Goal: Task Accomplishment & Management: Use online tool/utility

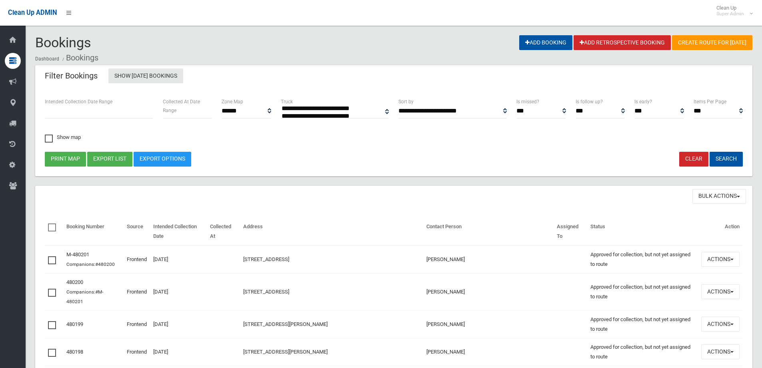
select select
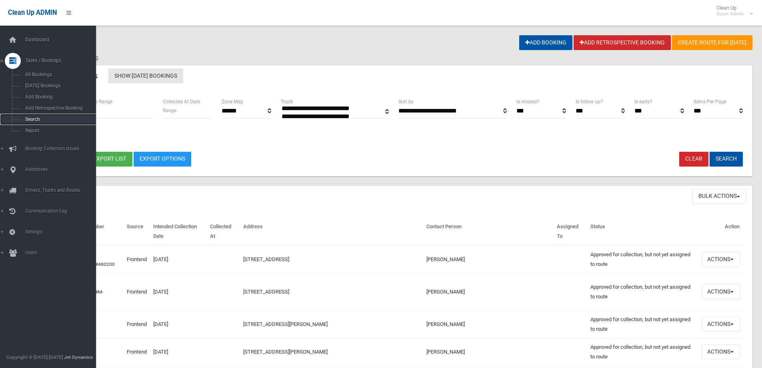
click at [37, 116] on link "Search" at bounding box center [51, 119] width 102 height 11
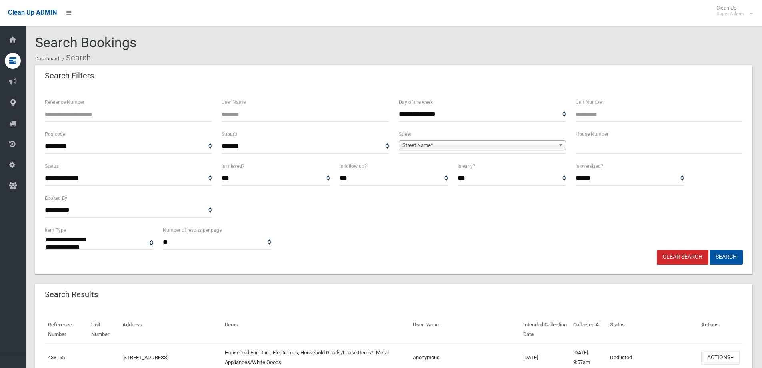
select select
click at [593, 152] on input "text" at bounding box center [659, 146] width 167 height 15
type input "*"
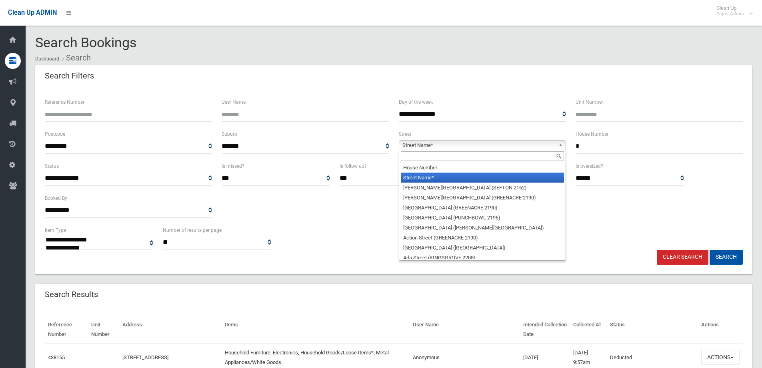
click at [443, 146] on span "Street Name*" at bounding box center [479, 145] width 153 height 10
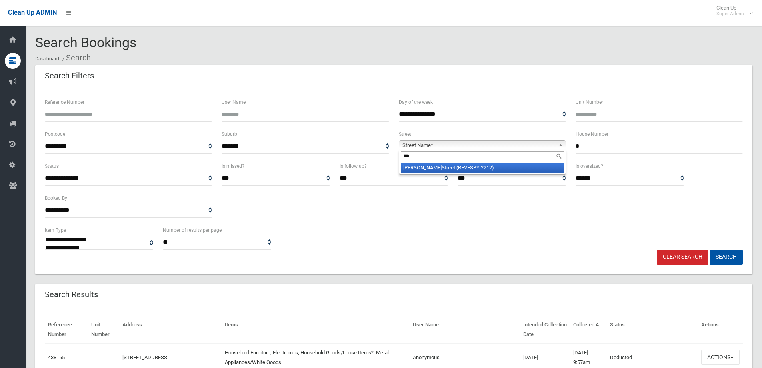
type input "***"
click at [436, 168] on li "[PERSON_NAME][GEOGRAPHIC_DATA] (REVESBY 2212)" at bounding box center [482, 167] width 163 height 10
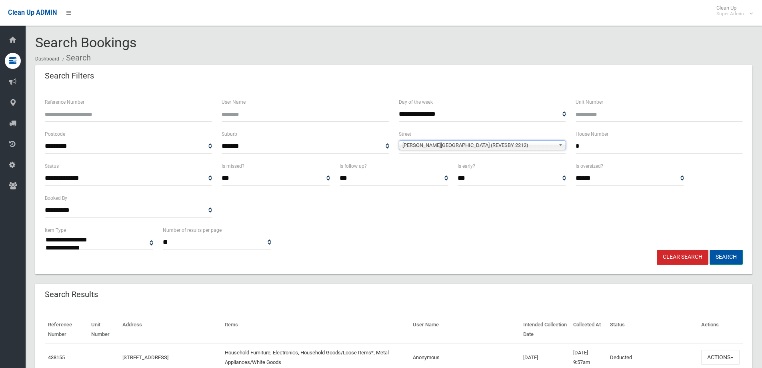
click at [726, 255] on button "Search" at bounding box center [726, 257] width 33 height 15
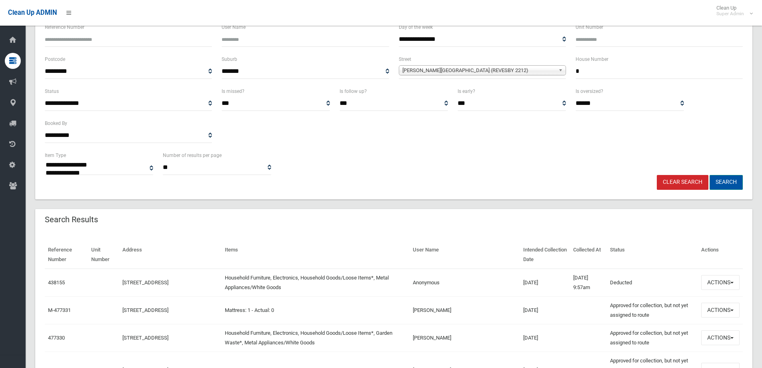
scroll to position [80, 0]
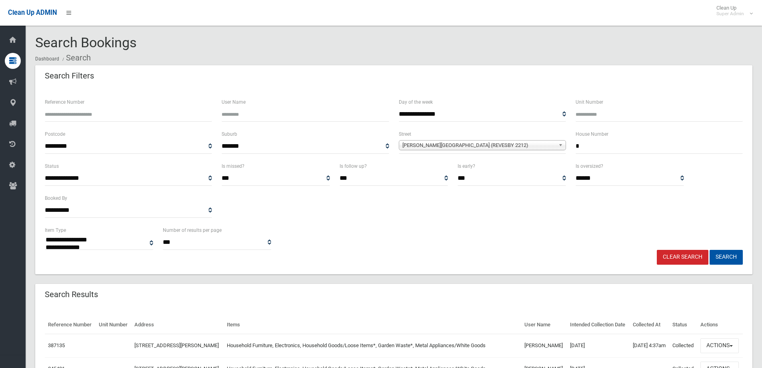
select select
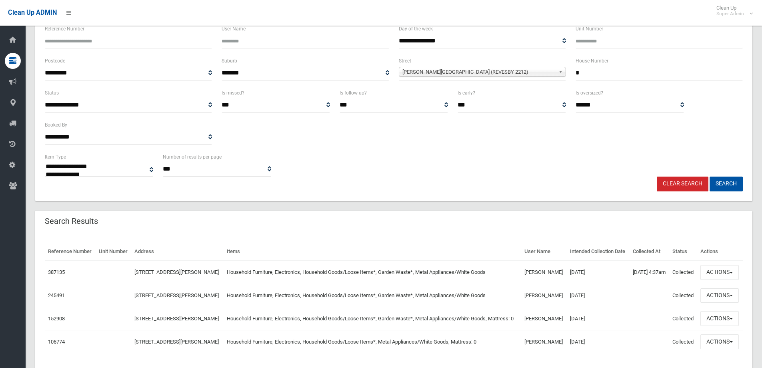
scroll to position [80, 0]
